Goal: Task Accomplishment & Management: Complete application form

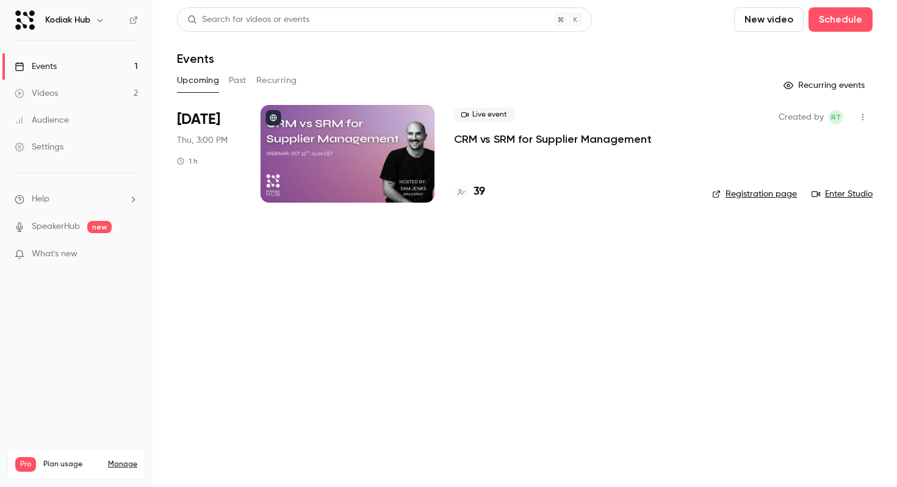
click at [45, 62] on div "Events" at bounding box center [36, 66] width 42 height 12
click at [849, 15] on button "Schedule" at bounding box center [840, 19] width 64 height 24
click at [828, 74] on li "Recurring event" at bounding box center [806, 85] width 132 height 32
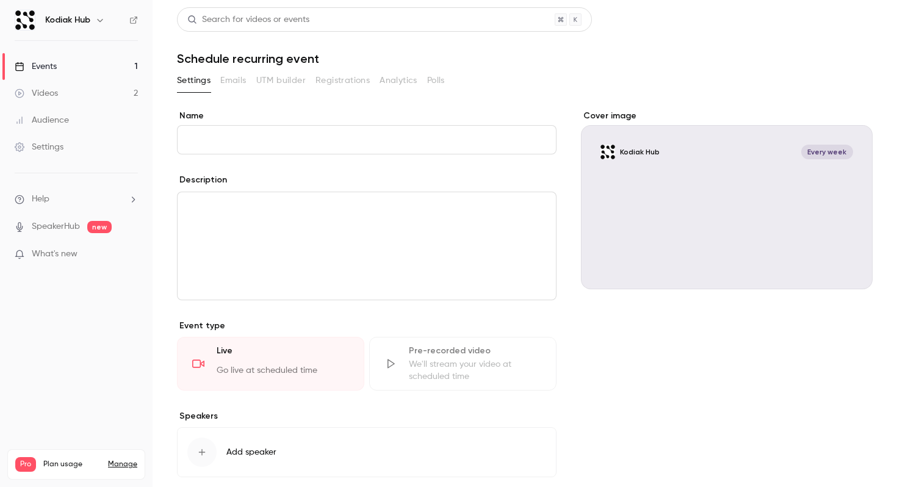
click at [465, 190] on div "Description" at bounding box center [366, 237] width 379 height 126
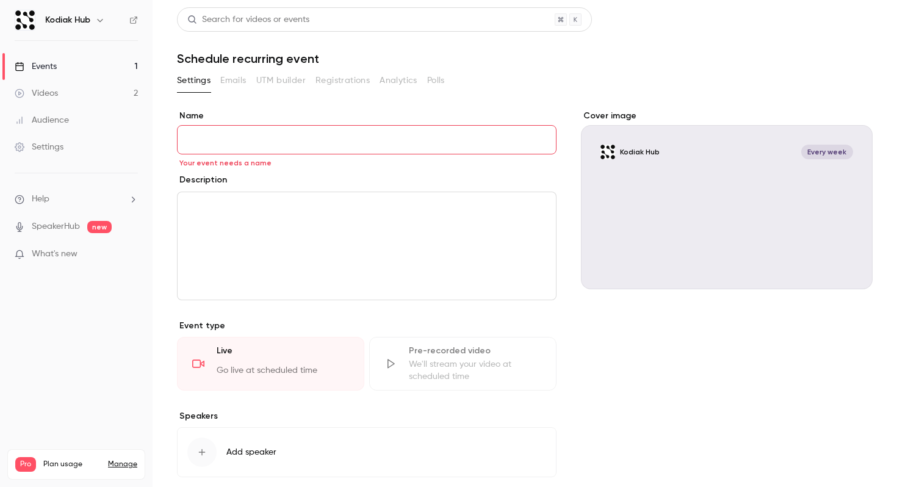
click at [459, 212] on p "editor" at bounding box center [366, 206] width 359 height 15
click at [425, 120] on label "Name" at bounding box center [366, 116] width 379 height 12
click at [425, 125] on input "Name" at bounding box center [366, 139] width 379 height 29
click at [426, 141] on input "Name" at bounding box center [366, 139] width 379 height 29
click at [621, 83] on div "Settings Emails UTM builder Registrations Analytics Polls" at bounding box center [524, 81] width 695 height 20
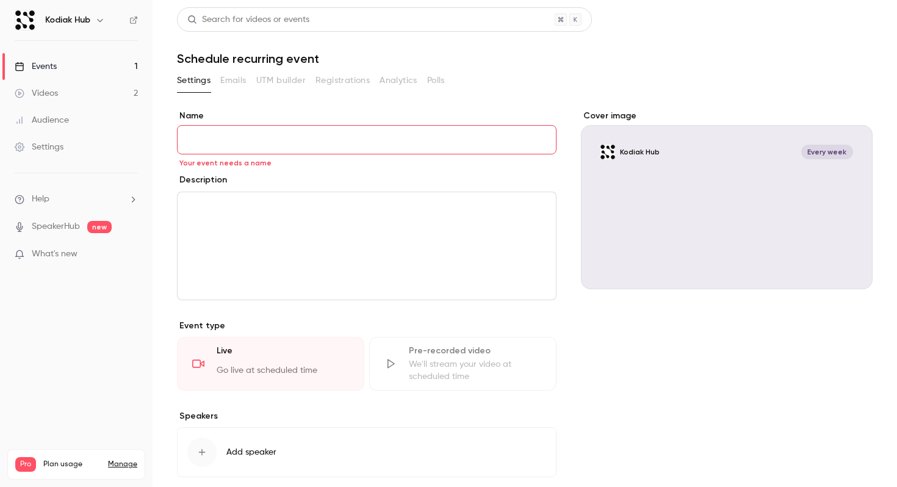
scroll to position [9, 0]
